Goal: Communication & Community: Share content

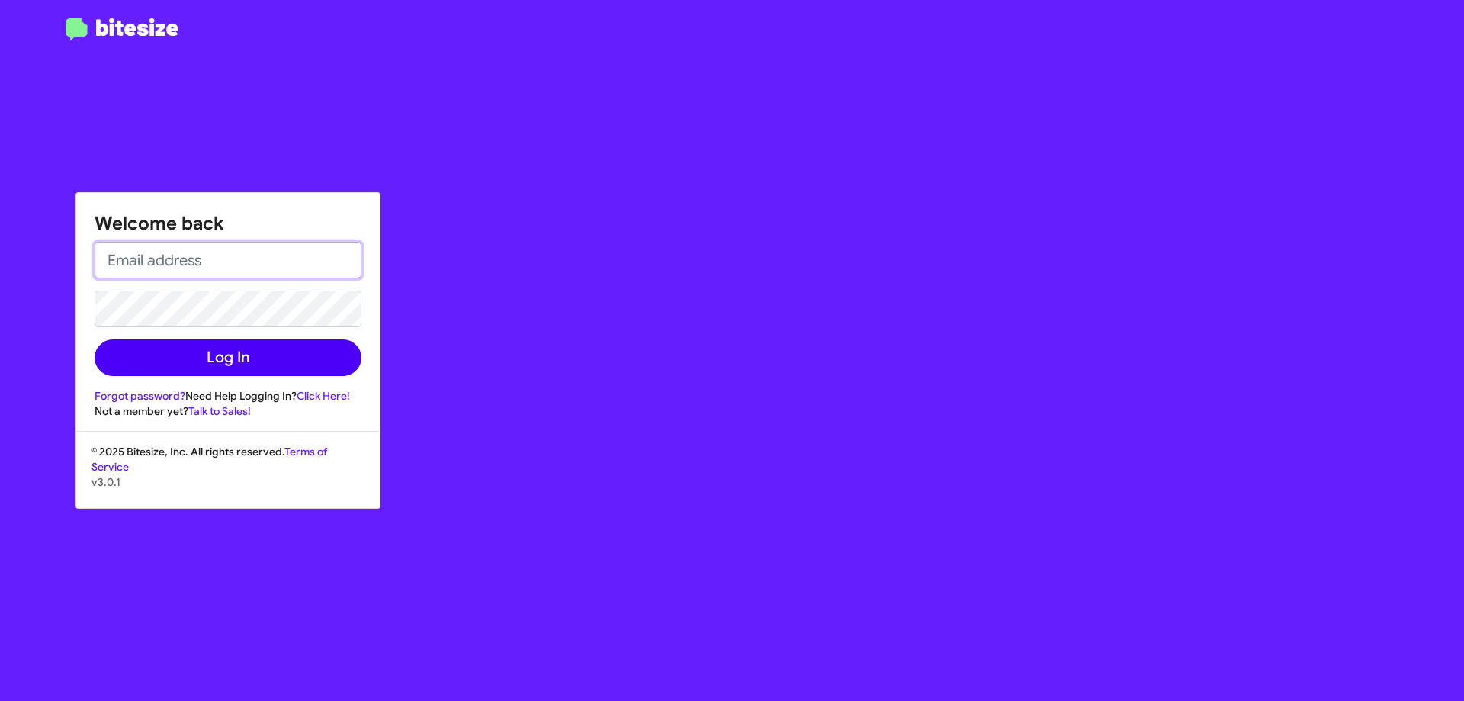
type input "[EMAIL_ADDRESS][DOMAIN_NAME]"
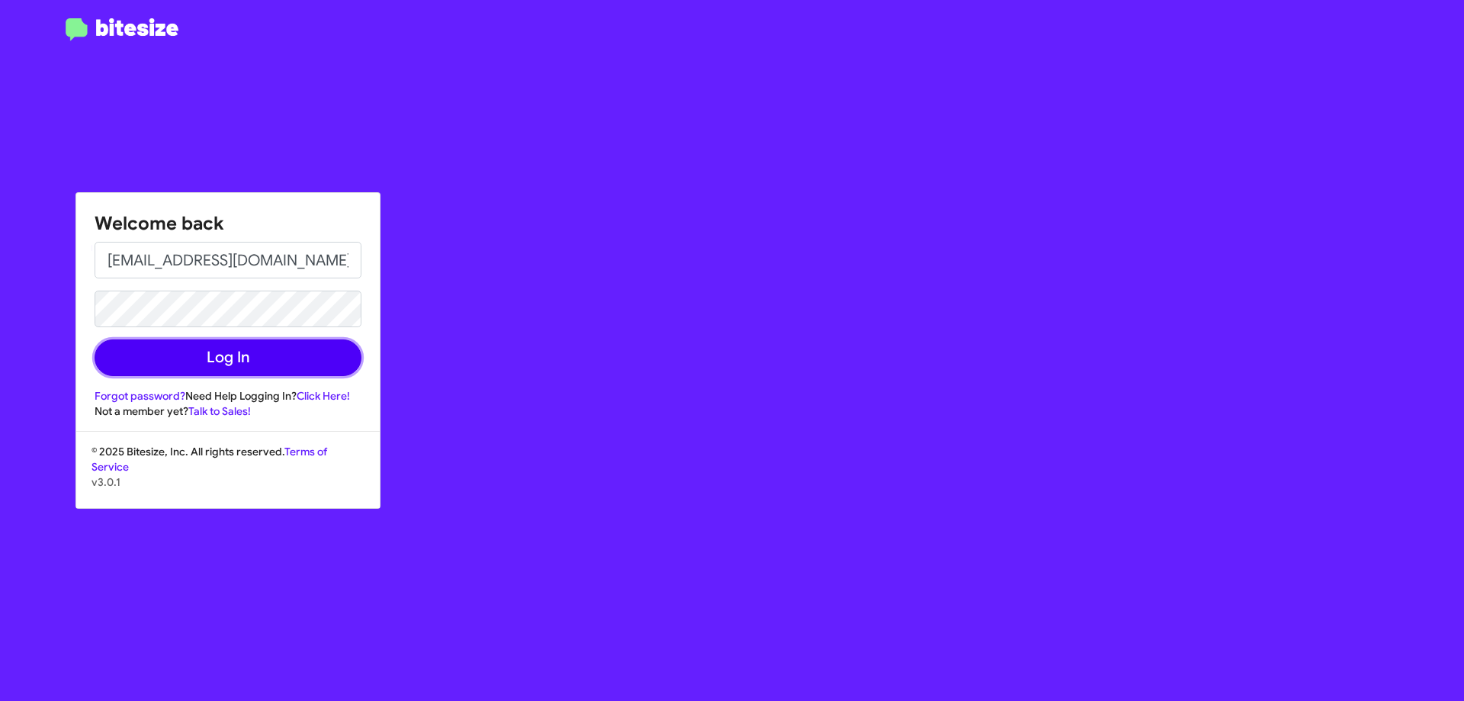
click at [186, 353] on button "Log In" at bounding box center [228, 357] width 267 height 37
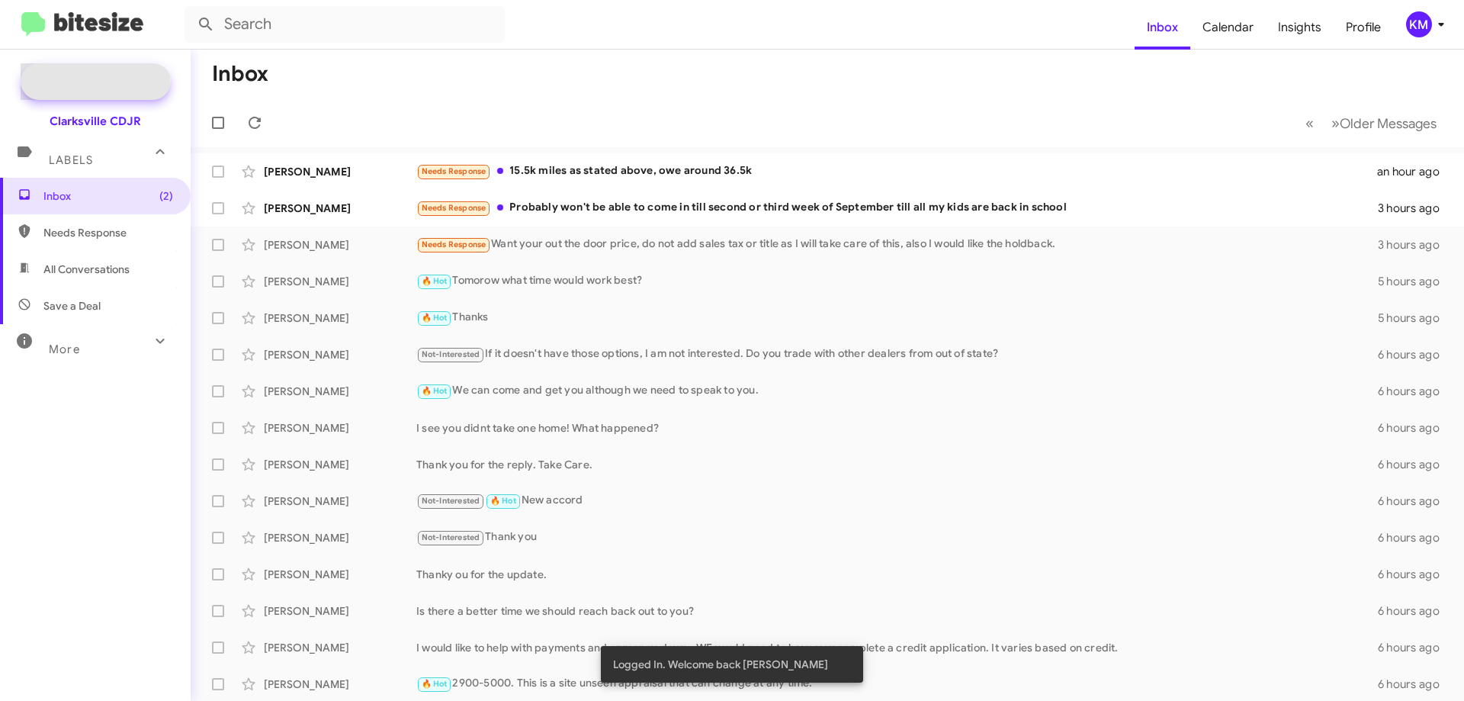
click at [46, 85] on icon at bounding box center [41, 81] width 27 height 27
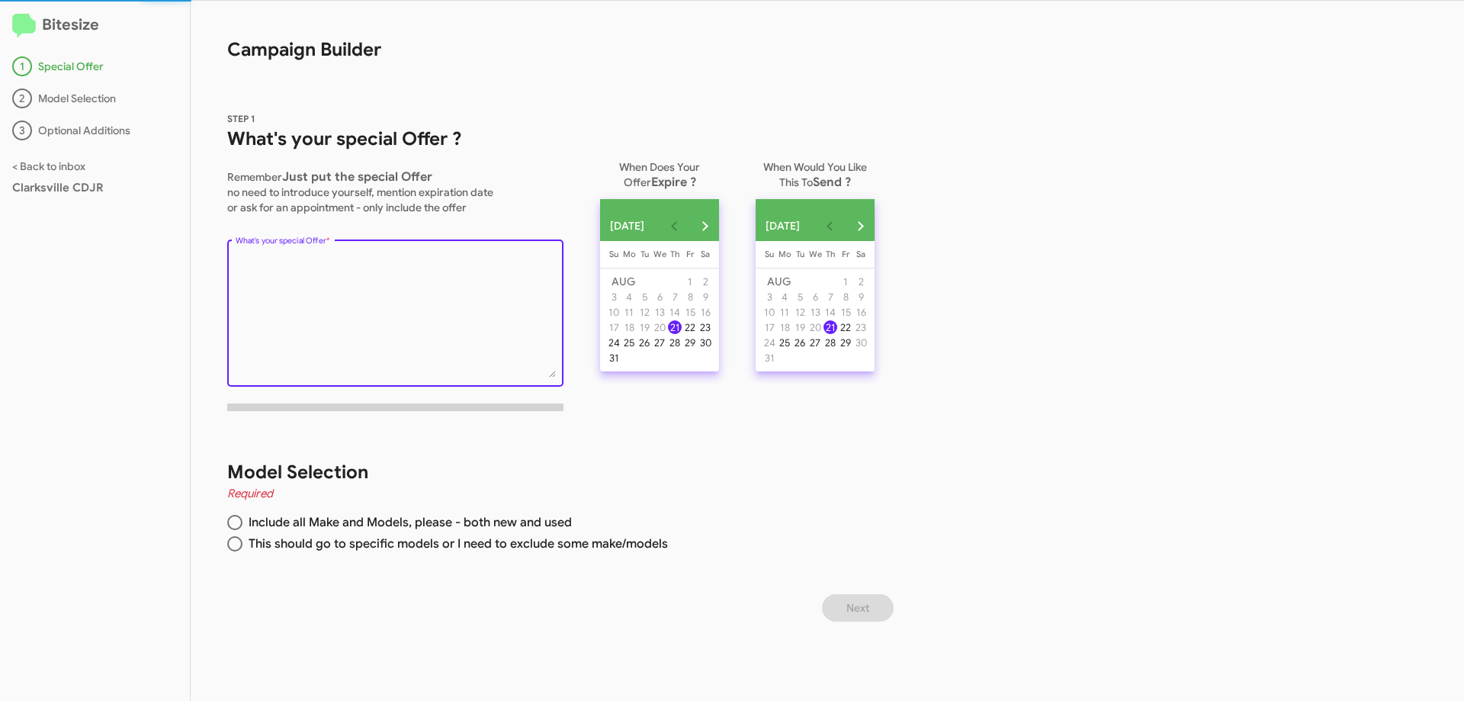
click at [437, 317] on textarea "What's your special Offer *" at bounding box center [396, 316] width 320 height 124
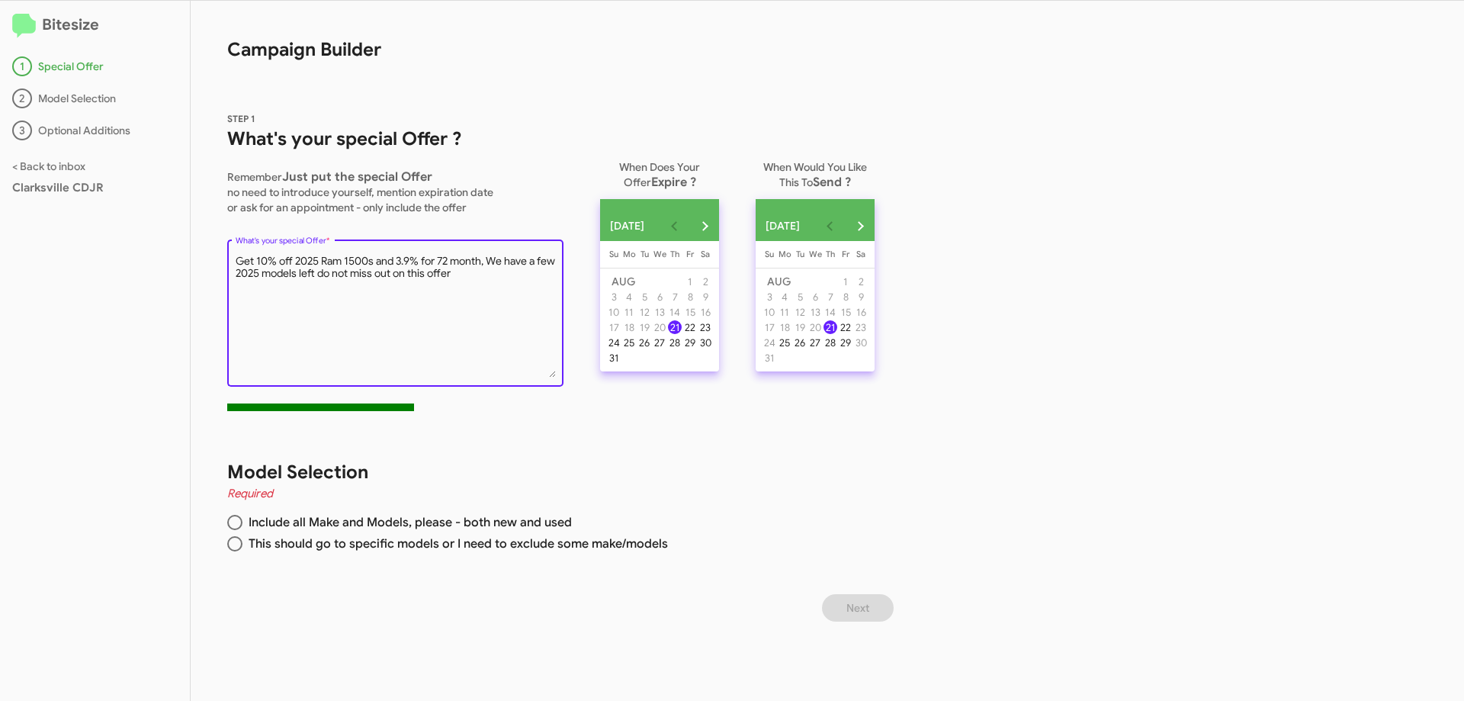
type textarea "Get 10% off 2025 Ram 1500s and 3.9% for 72 month, We have a few 2025 models lef…"
click at [682, 334] on div "21" at bounding box center [675, 327] width 14 height 14
click at [620, 365] on div "31" at bounding box center [614, 358] width 14 height 14
click at [224, 542] on div "Model Selection Required Include all Make and Models, please - both new and use…" at bounding box center [545, 508] width 709 height 171
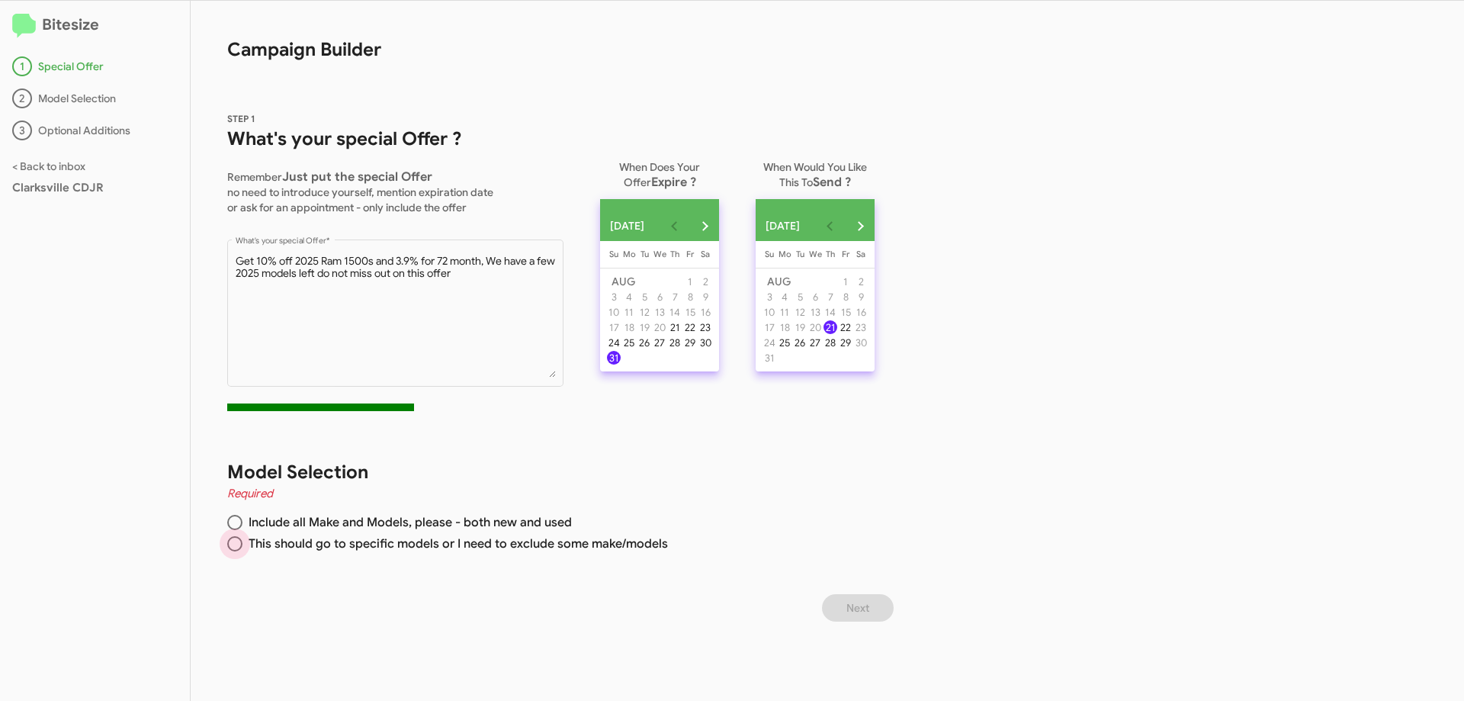
drag, startPoint x: 234, startPoint y: 546, endPoint x: 242, endPoint y: 548, distance: 8.0
click at [234, 547] on span at bounding box center [234, 543] width 15 height 15
click at [234, 547] on input "This should go to specific models or I need to exclude some make/models" at bounding box center [234, 543] width 15 height 15
radio input "true"
click at [881, 612] on button "Next" at bounding box center [858, 607] width 72 height 27
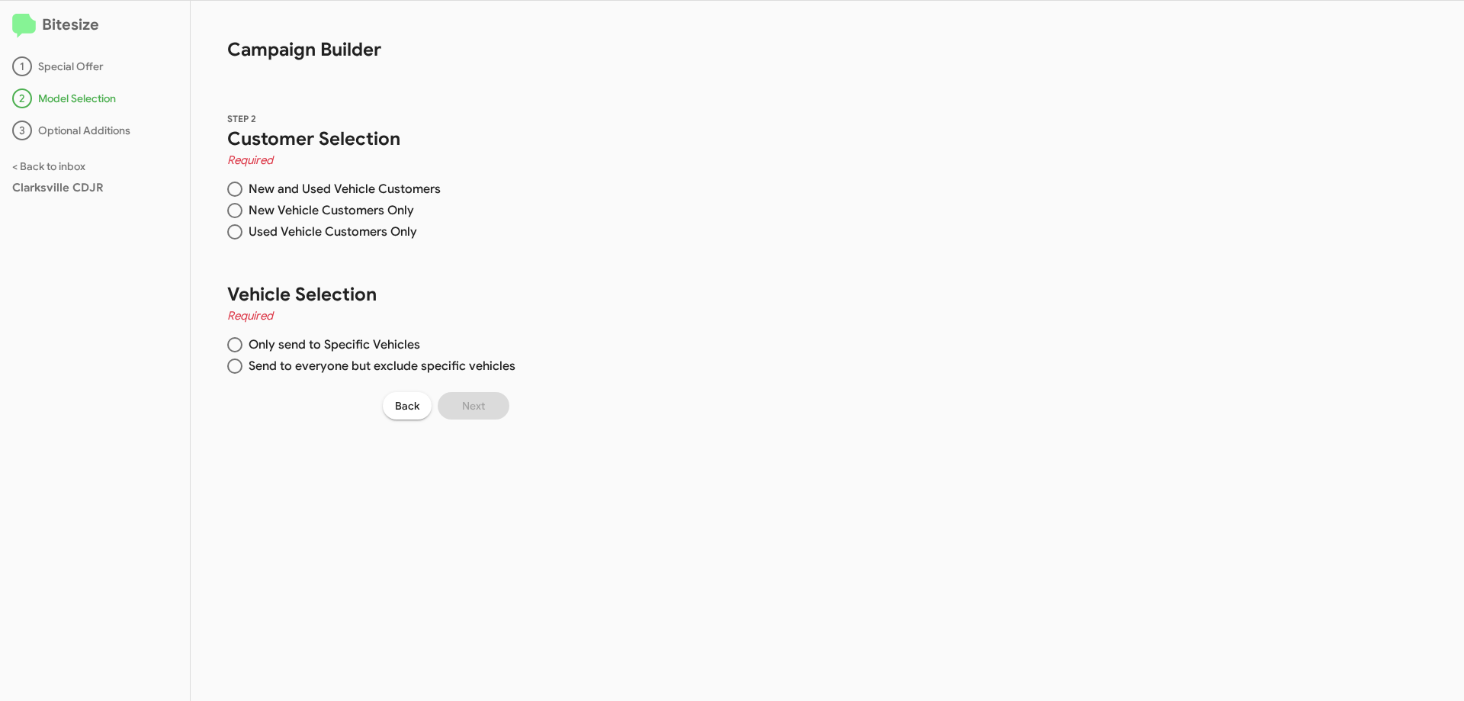
click at [231, 206] on span at bounding box center [234, 210] width 15 height 15
click at [231, 206] on input "New Vehicle Customers Only" at bounding box center [234, 210] width 15 height 15
radio input "true"
click at [233, 344] on span at bounding box center [234, 344] width 15 height 15
click at [233, 344] on input "Only send to Specific Vehicles" at bounding box center [234, 344] width 15 height 15
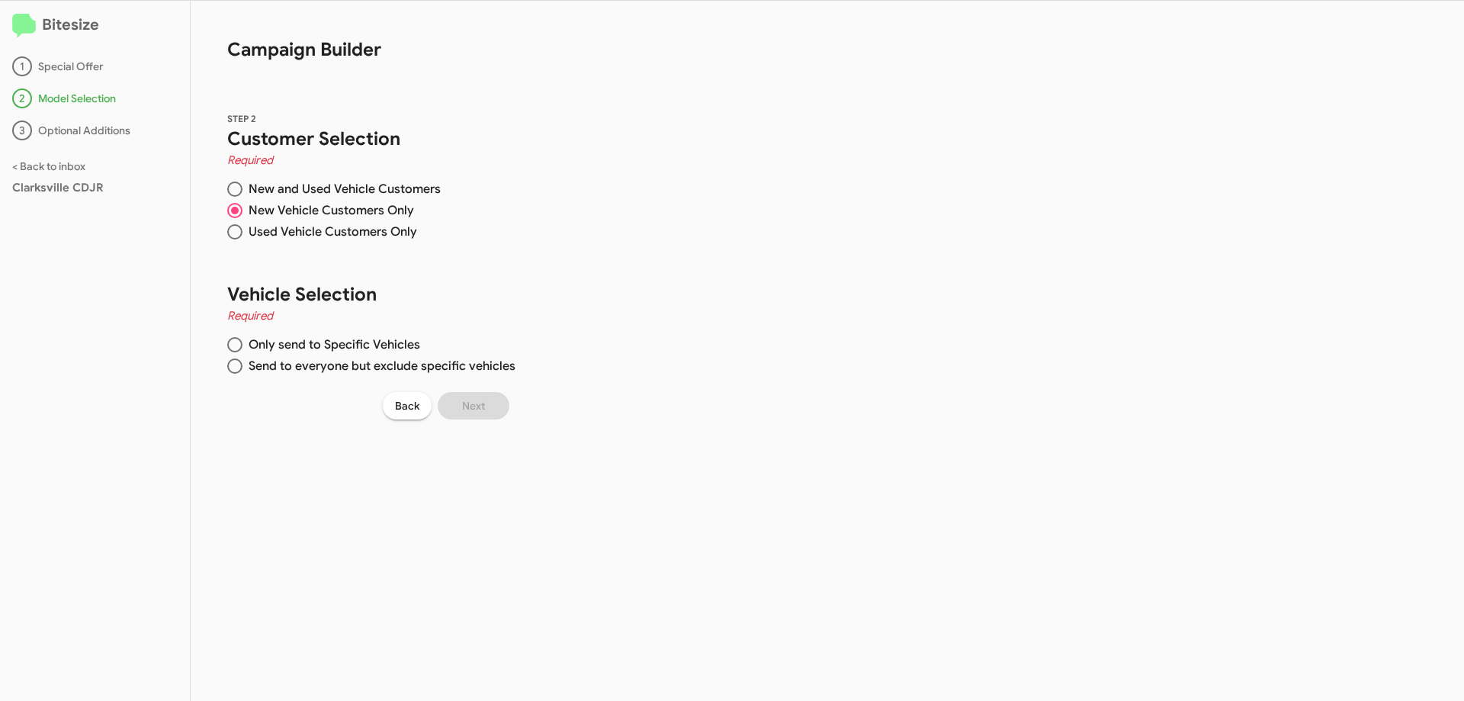
radio input "true"
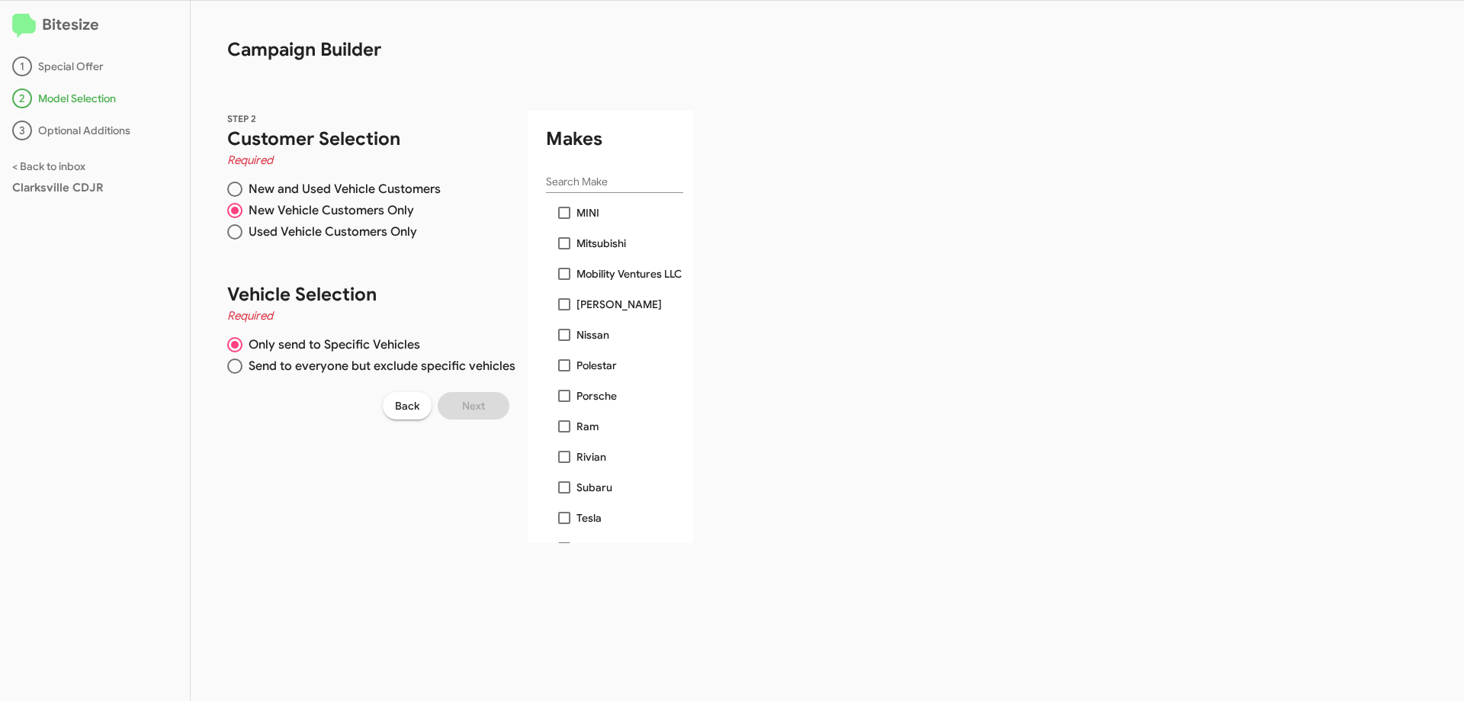
scroll to position [1068, 0]
click at [567, 395] on label "Ram" at bounding box center [578, 399] width 40 height 18
click at [564, 405] on input "Ram" at bounding box center [564, 405] width 1 height 1
checkbox input "true"
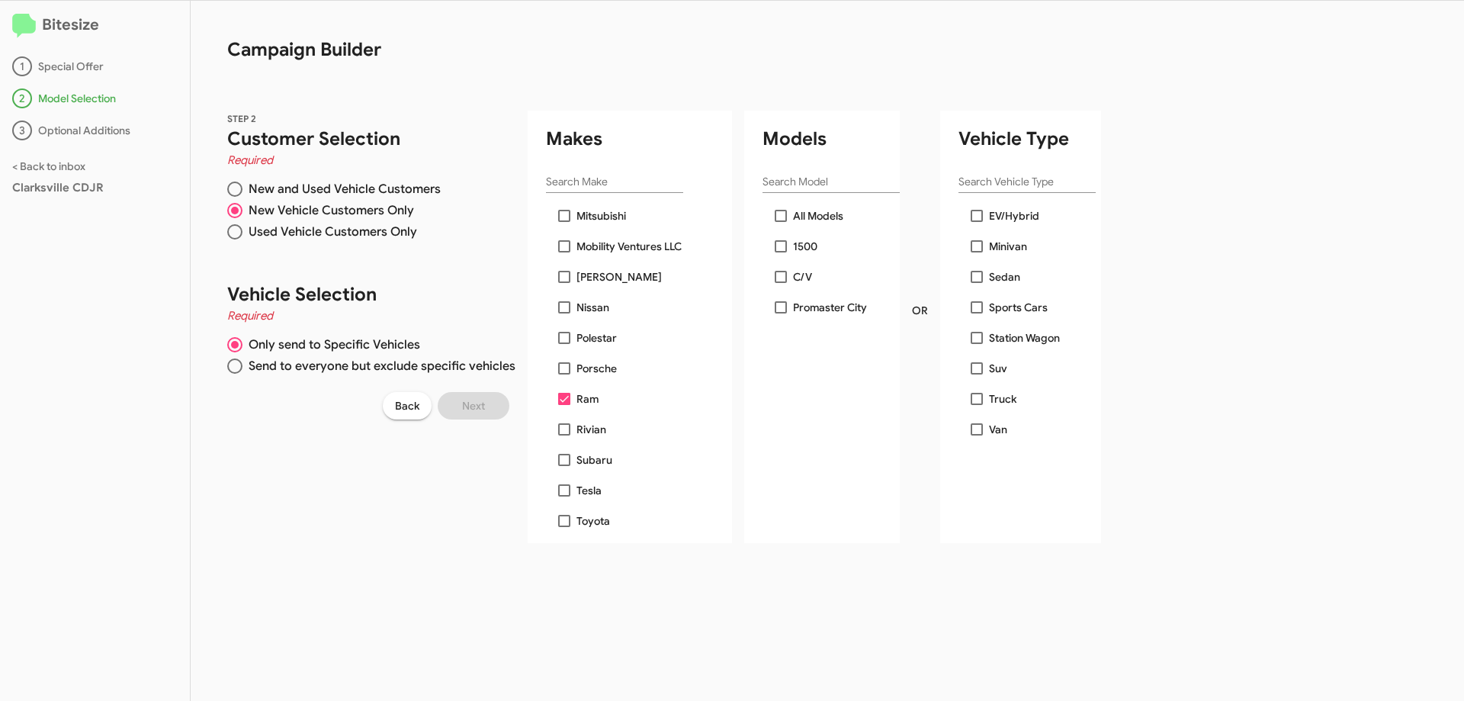
click at [779, 240] on span at bounding box center [781, 246] width 12 height 12
click at [780, 252] on input "1500" at bounding box center [780, 252] width 1 height 1
checkbox input "true"
click at [482, 408] on button "Next" at bounding box center [474, 405] width 72 height 27
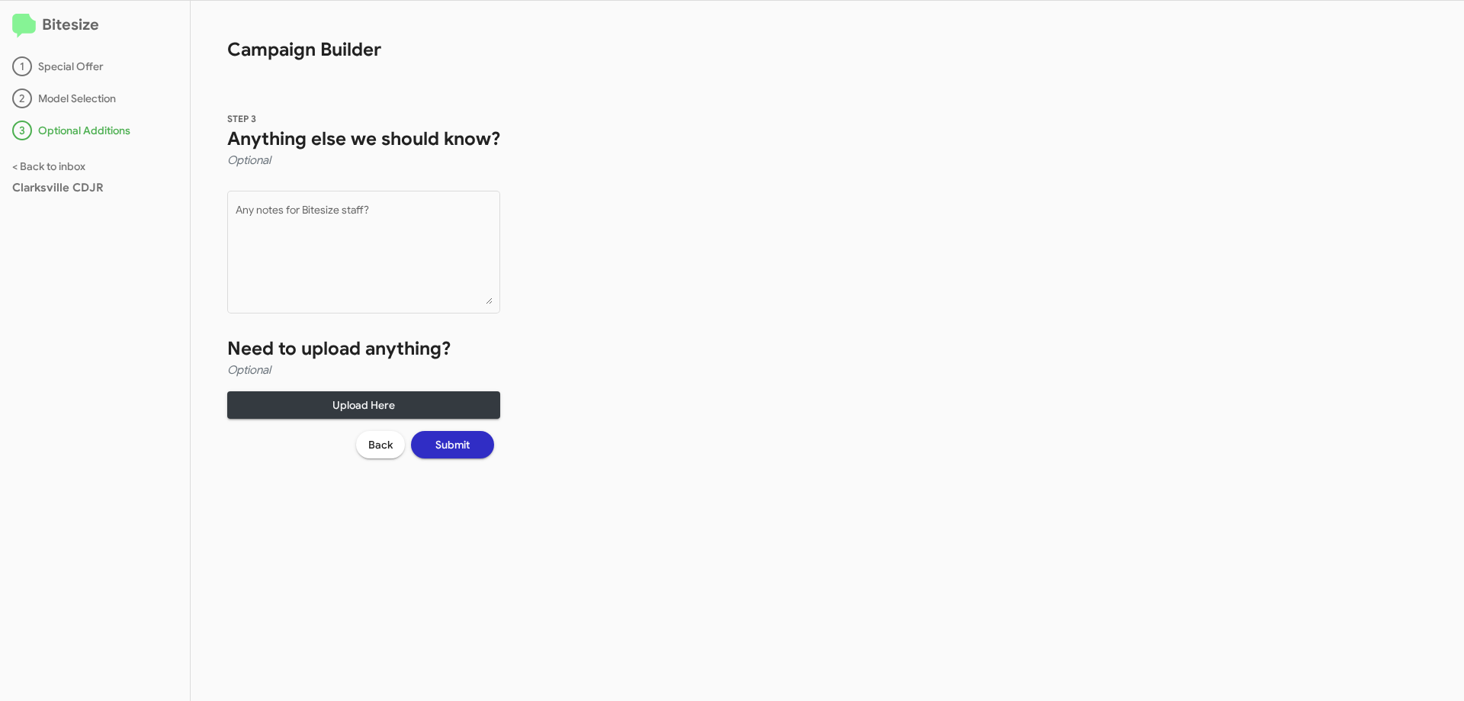
click at [465, 451] on span "Submit" at bounding box center [452, 444] width 34 height 27
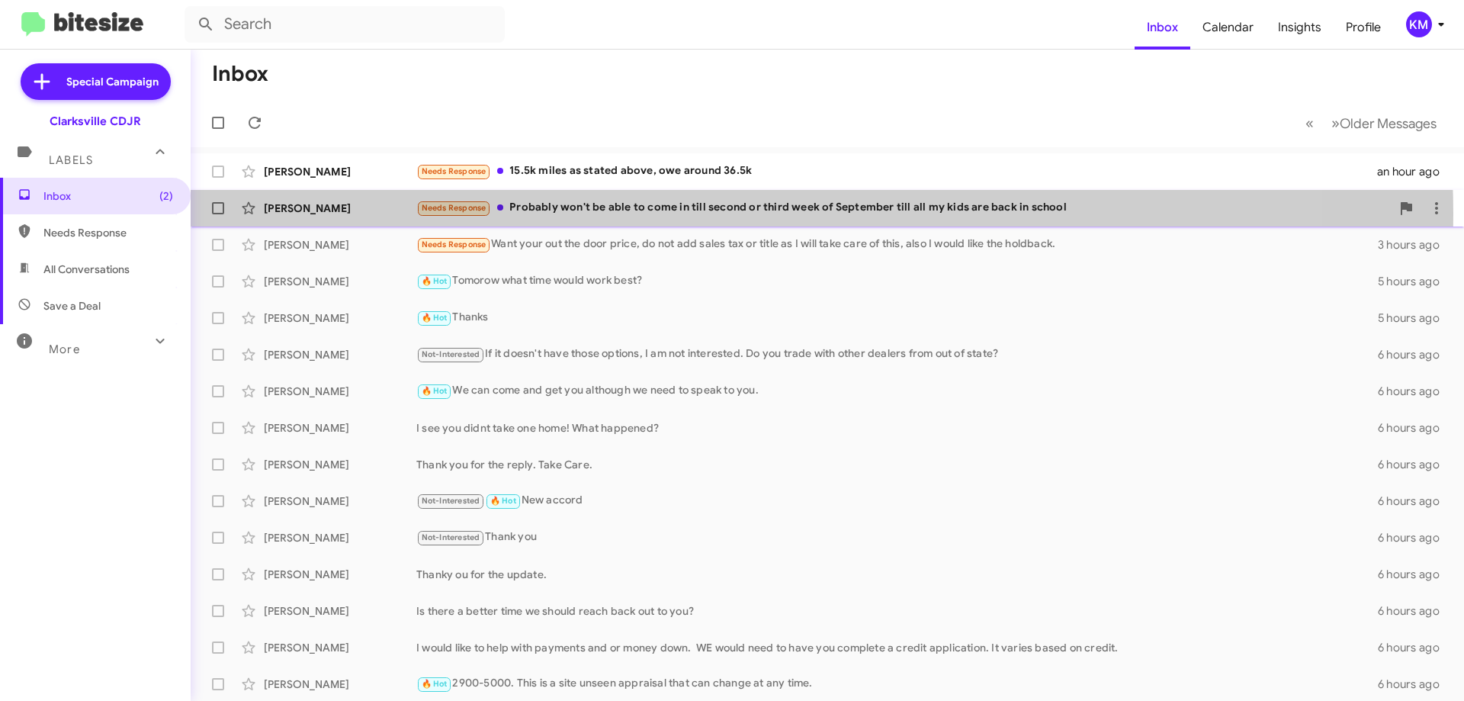
click at [710, 214] on div "Needs Response Probably won't be able to come in till second or third week of S…" at bounding box center [903, 208] width 975 height 18
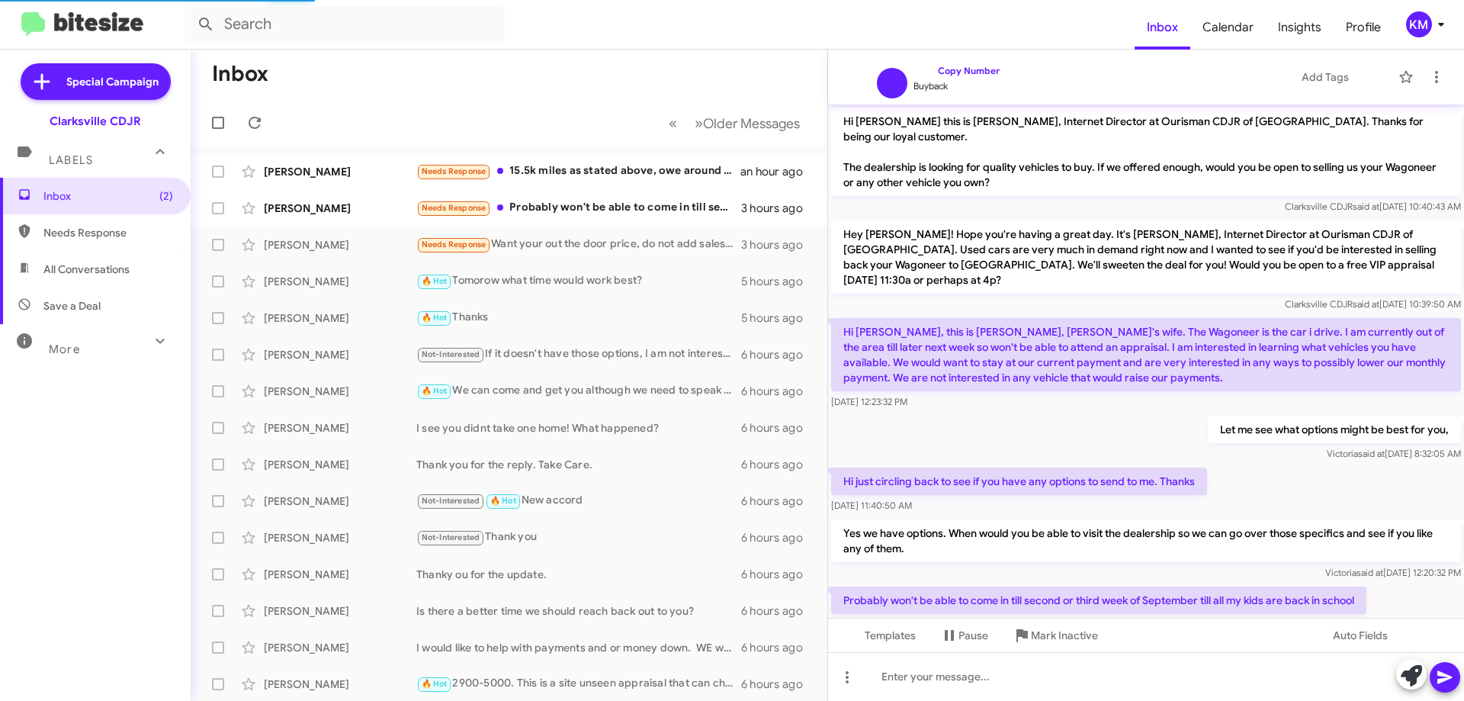
scroll to position [14, 0]
